Goal: Transaction & Acquisition: Download file/media

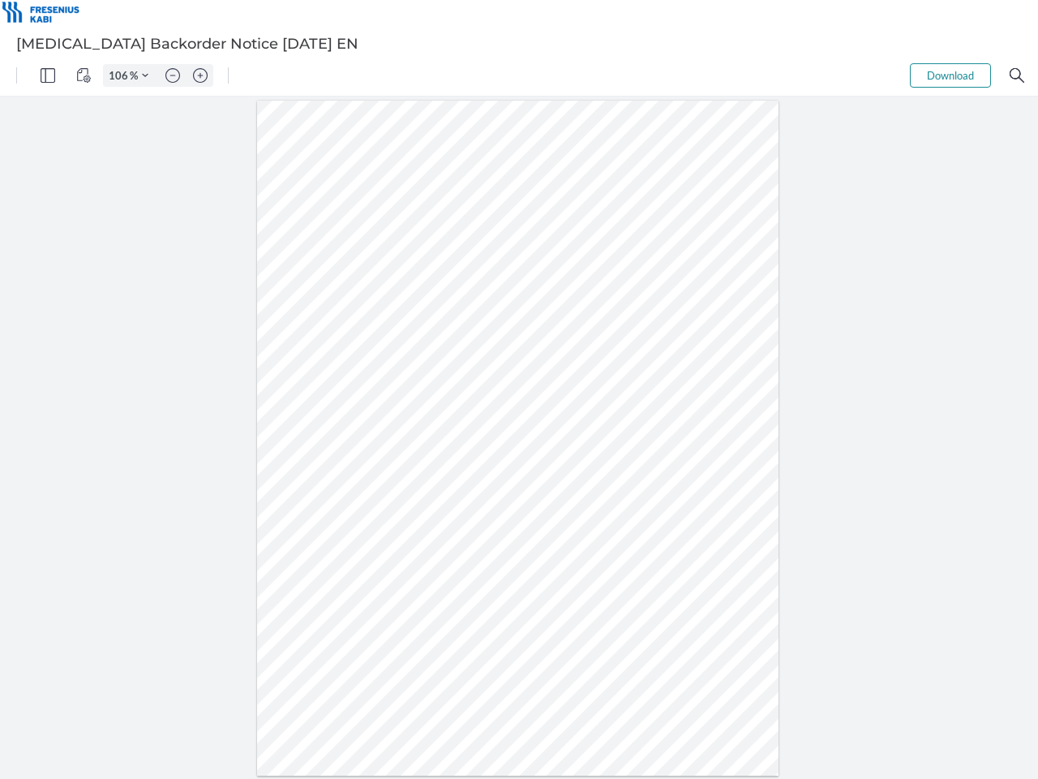
click at [48, 75] on img "Panel" at bounding box center [48, 75] width 15 height 15
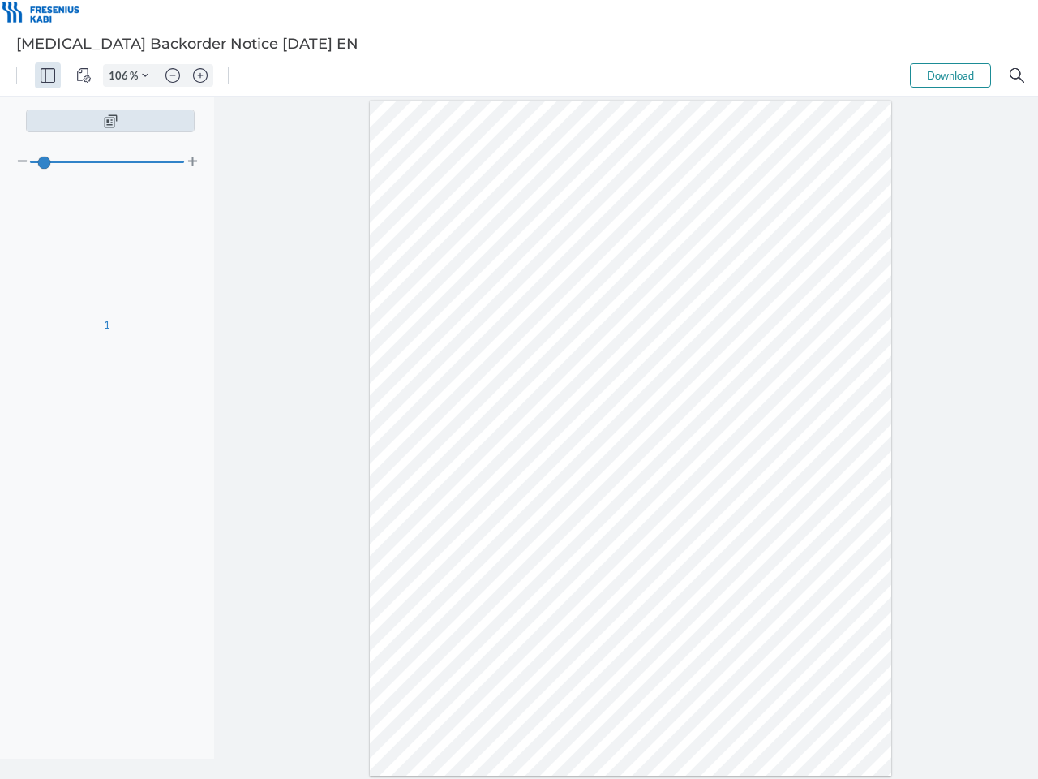
click at [84, 75] on img "View Controls" at bounding box center [83, 75] width 15 height 15
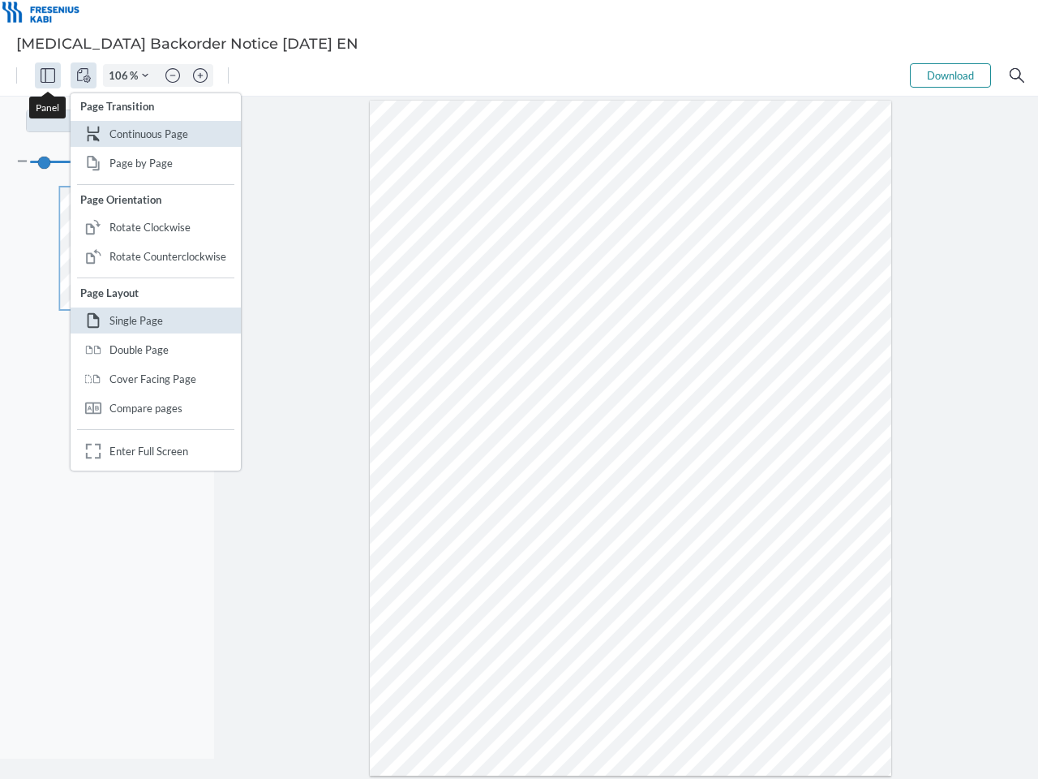
click at [121, 75] on input "106" at bounding box center [117, 75] width 26 height 15
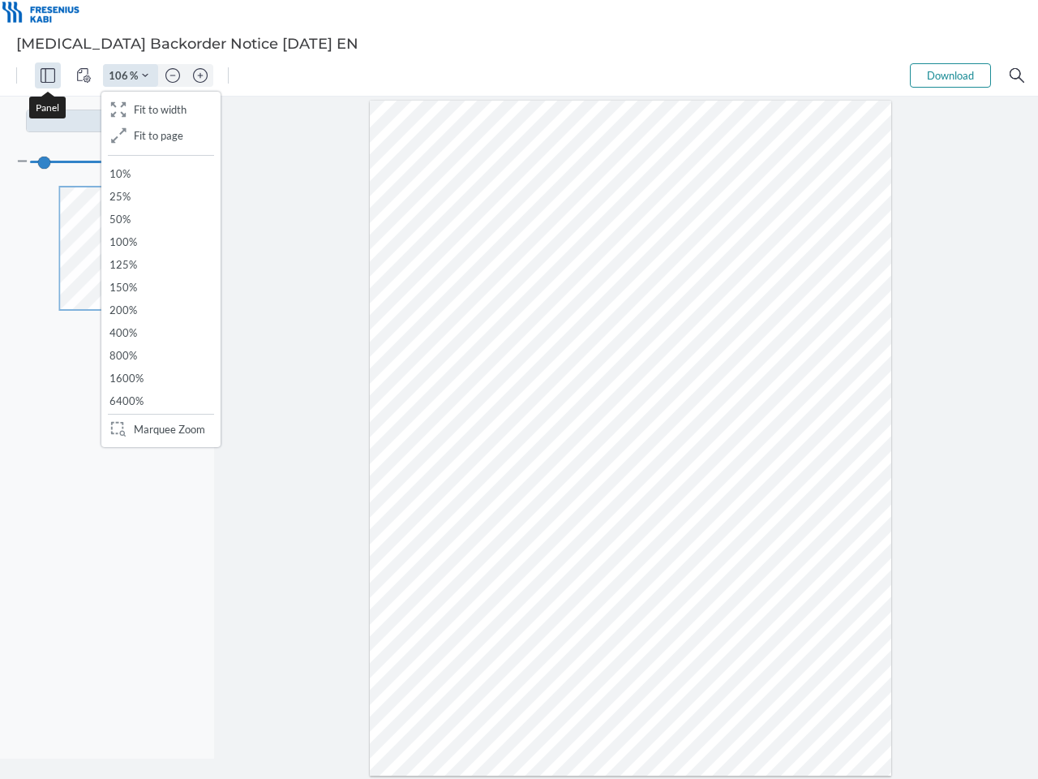
click at [145, 75] on img "Zoom Controls" at bounding box center [145, 75] width 6 height 6
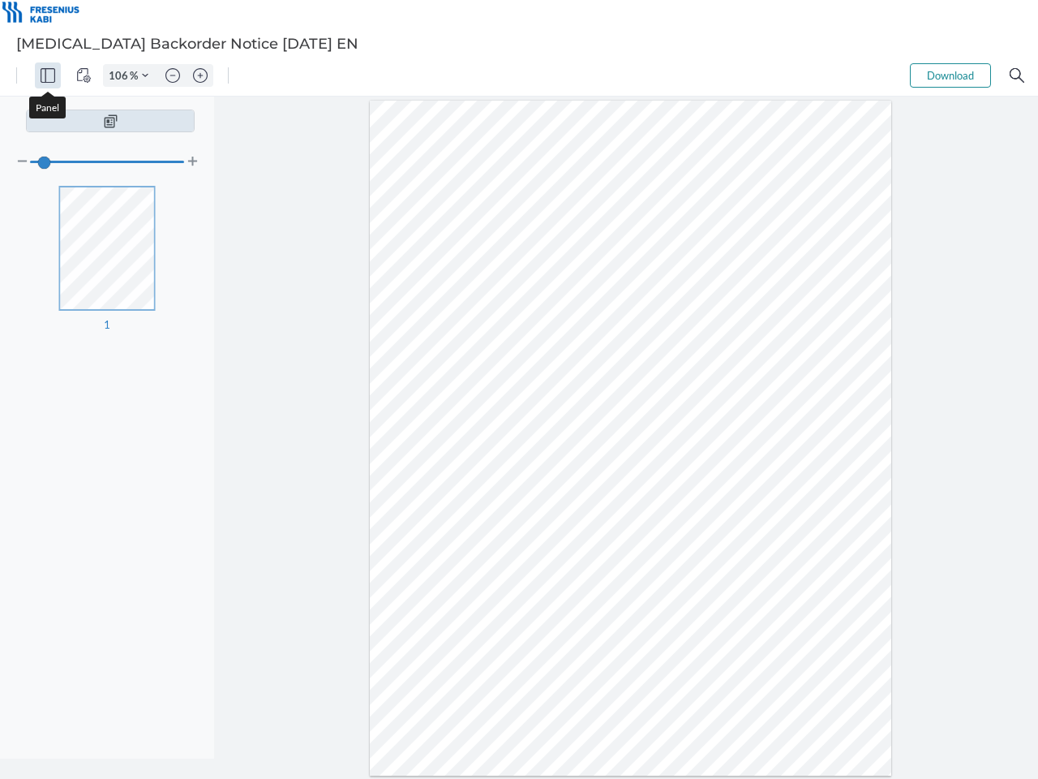
click at [173, 75] on img "Zoom out" at bounding box center [172, 75] width 15 height 15
click at [200, 75] on img "Zoom in" at bounding box center [200, 75] width 15 height 15
type input "106"
click at [951, 75] on button "Download" at bounding box center [950, 75] width 81 height 24
click at [1017, 75] on img "Search" at bounding box center [1017, 75] width 15 height 15
